Goal: Information Seeking & Learning: Learn about a topic

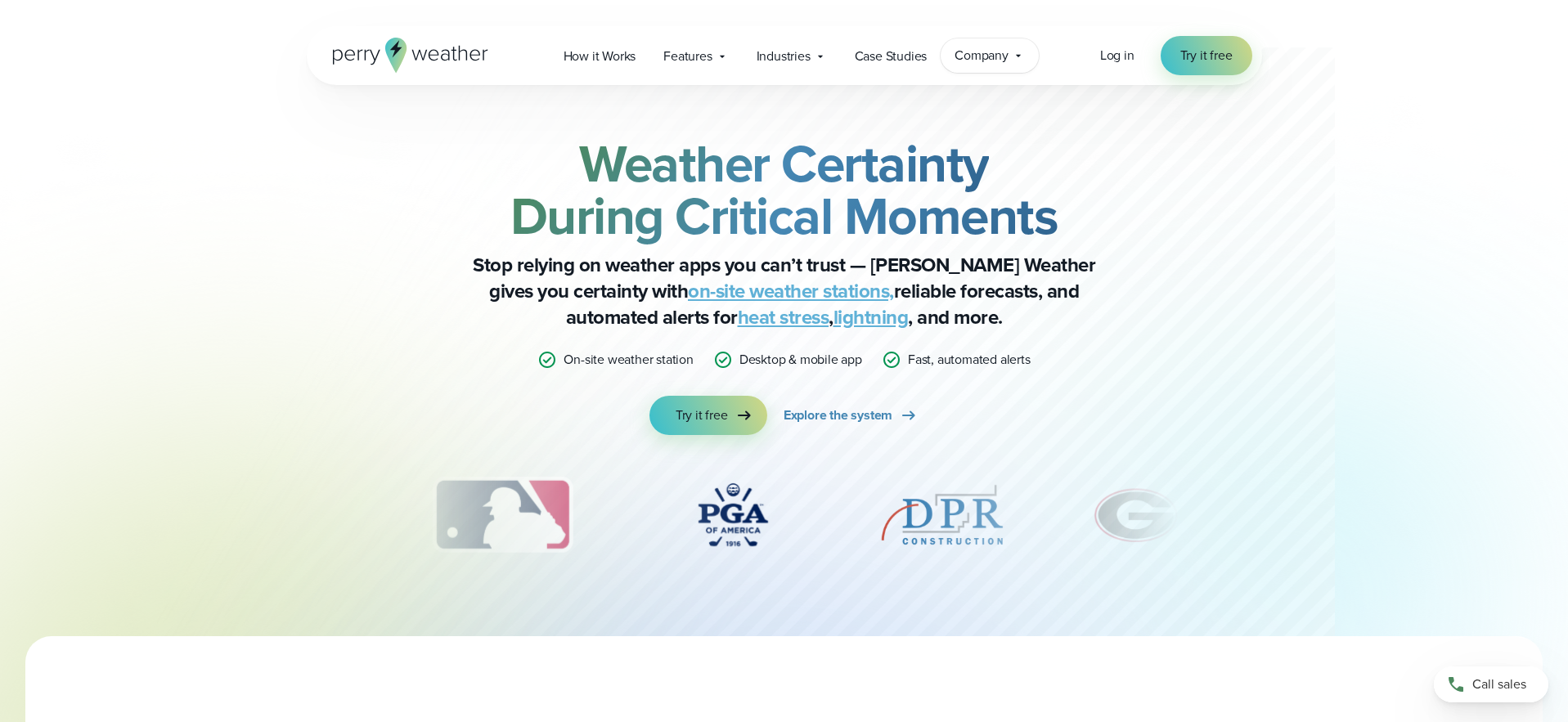
click at [1004, 58] on span "Company" at bounding box center [981, 55] width 54 height 19
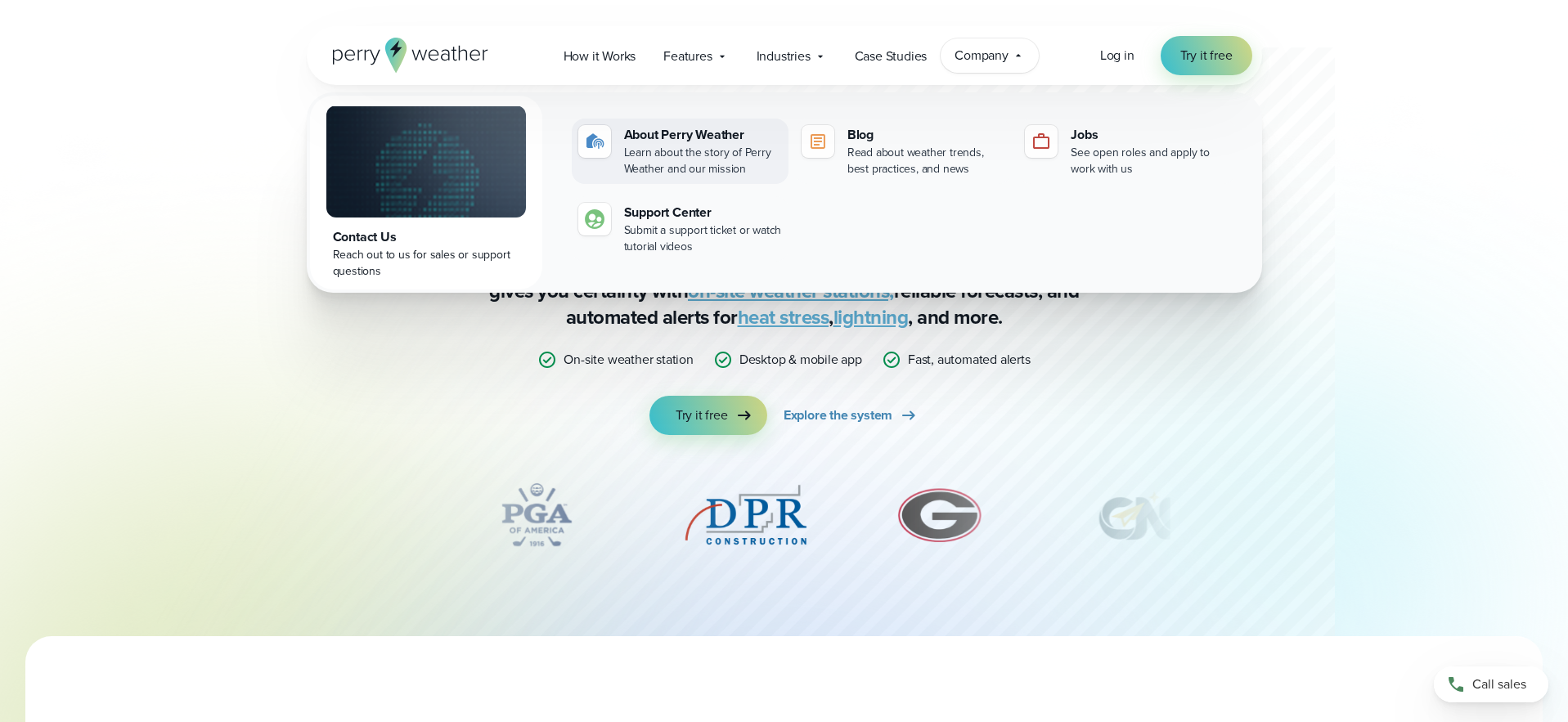
click at [732, 148] on div "Learn about the story of Perry Weather and our mission" at bounding box center [703, 161] width 158 height 33
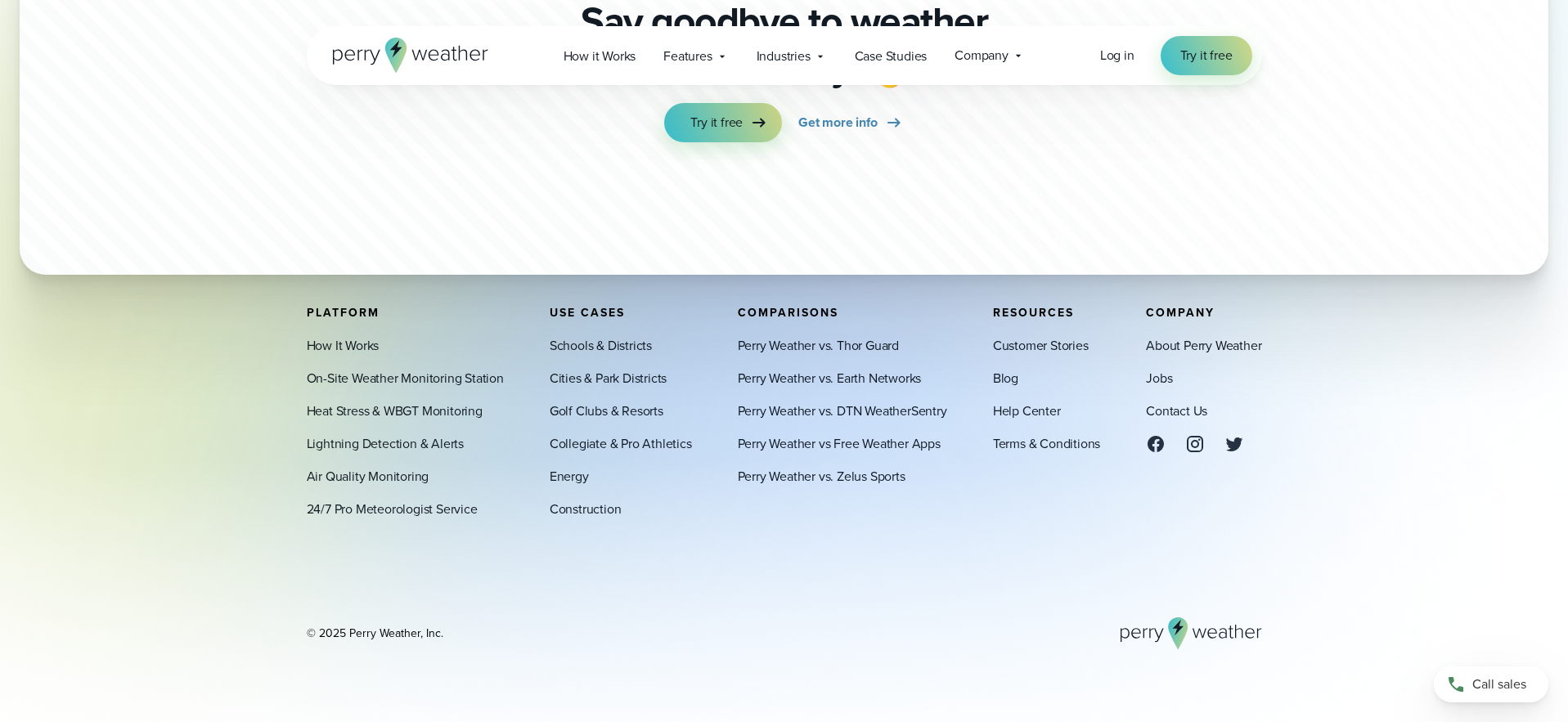
scroll to position [4535, 0]
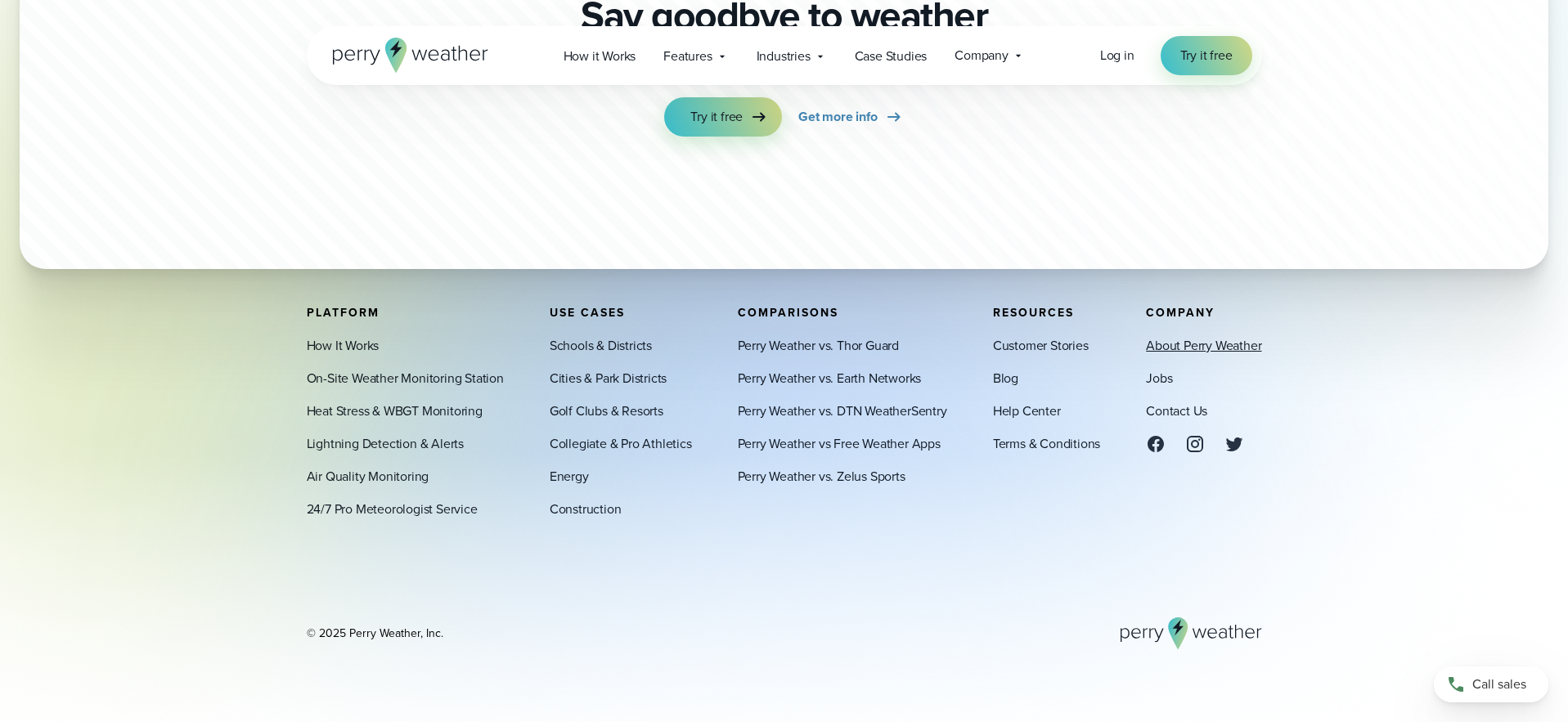
click at [1212, 352] on link "About Perry Weather" at bounding box center [1203, 345] width 115 height 19
